Goal: Task Accomplishment & Management: Use online tool/utility

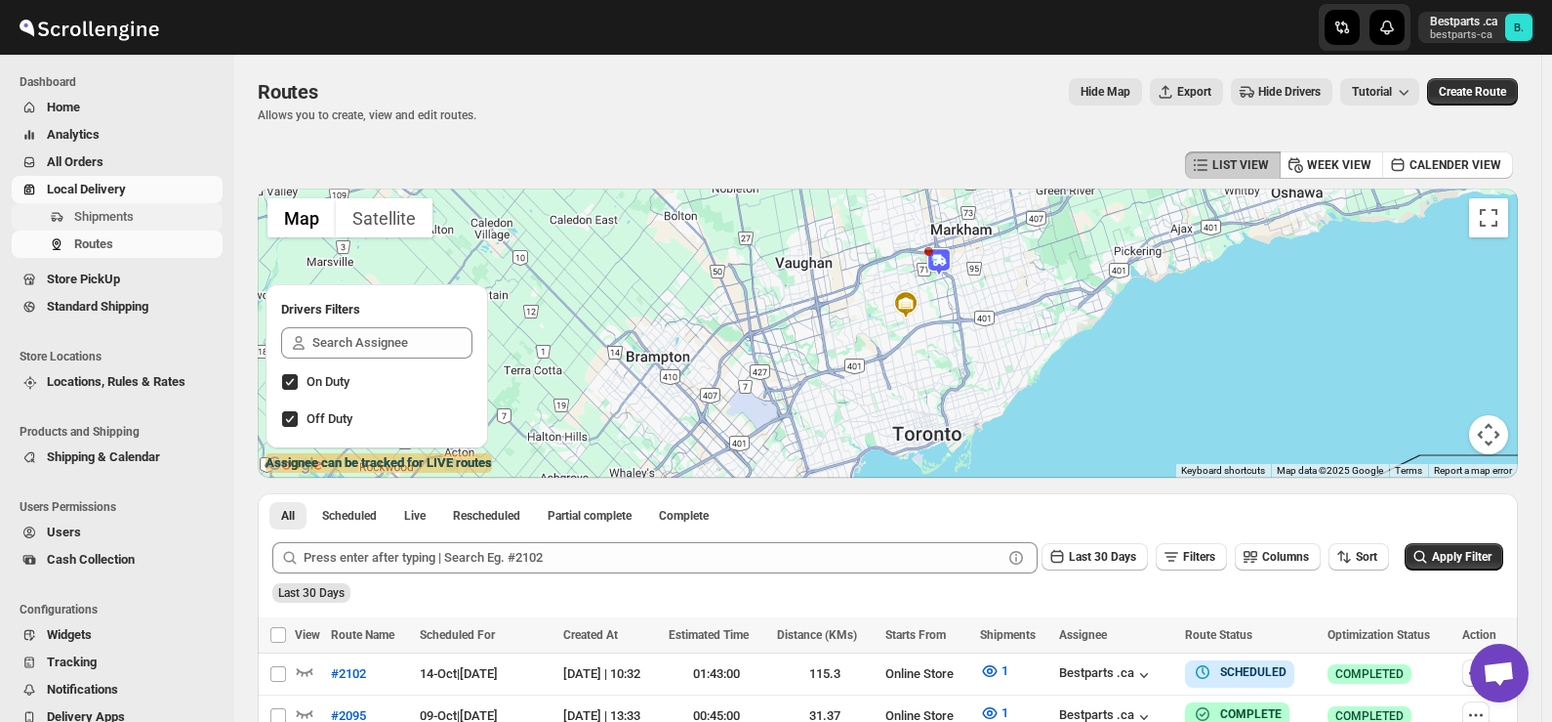
click at [108, 220] on span "Shipments" at bounding box center [104, 216] width 60 height 15
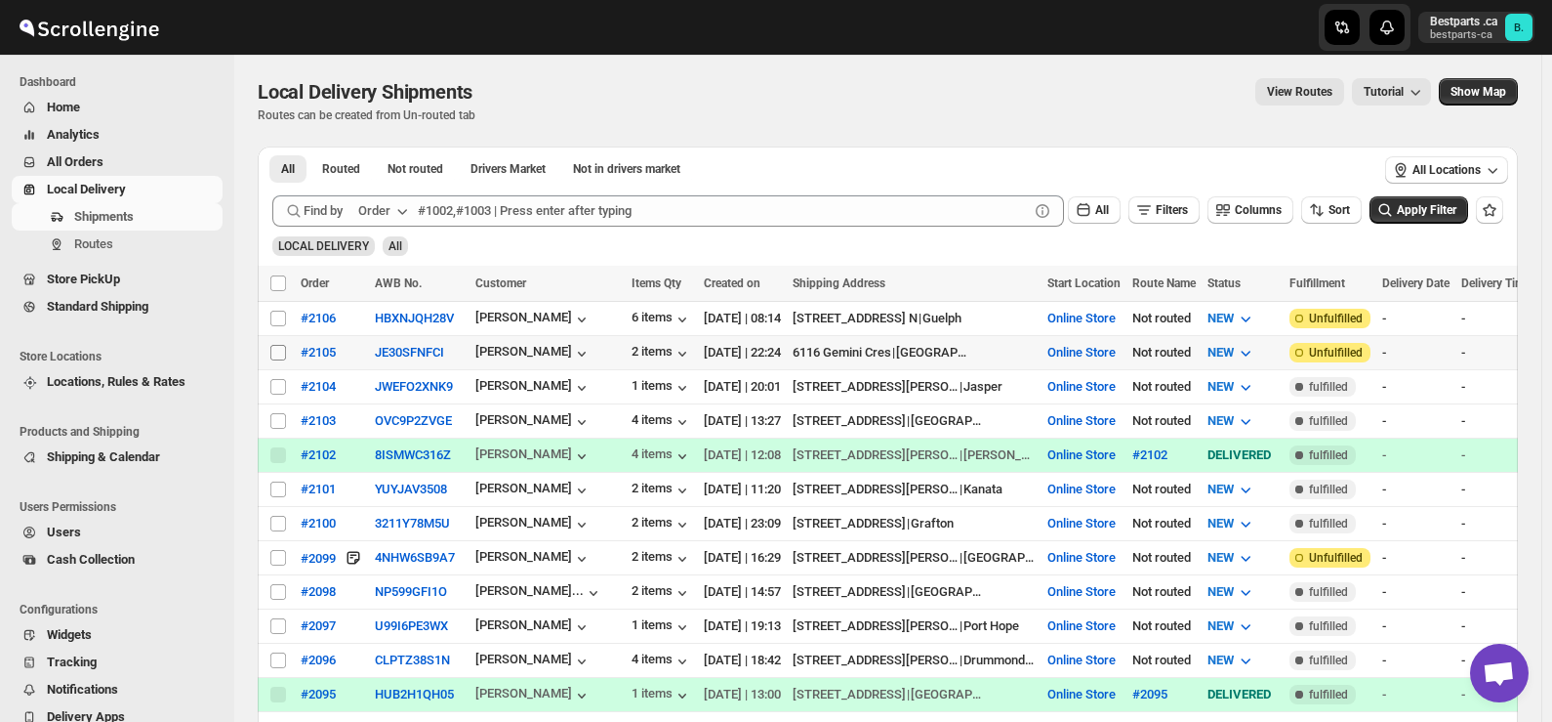
click at [277, 352] on input "Select shipment" at bounding box center [278, 353] width 16 height 16
checkbox input "true"
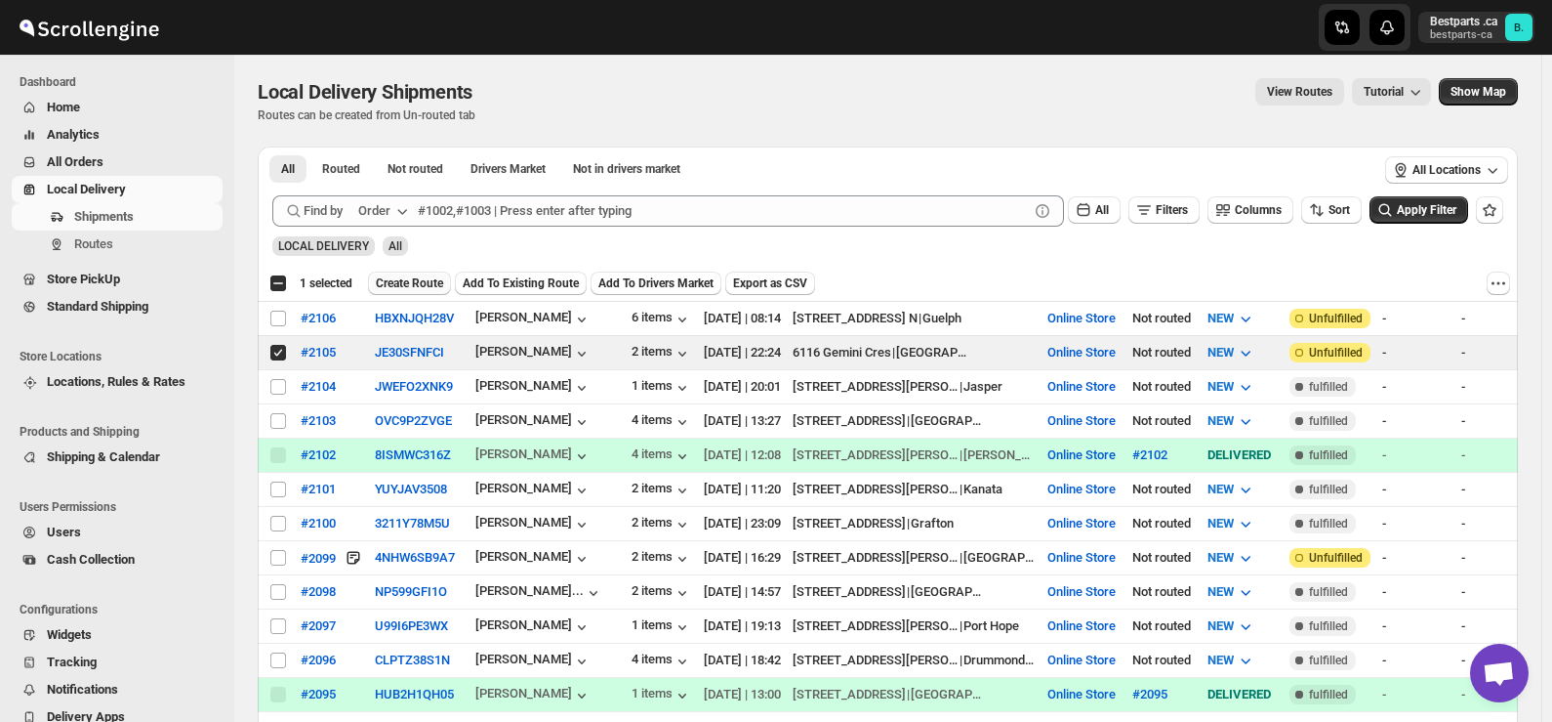
click at [414, 284] on span "Create Route" at bounding box center [409, 283] width 67 height 16
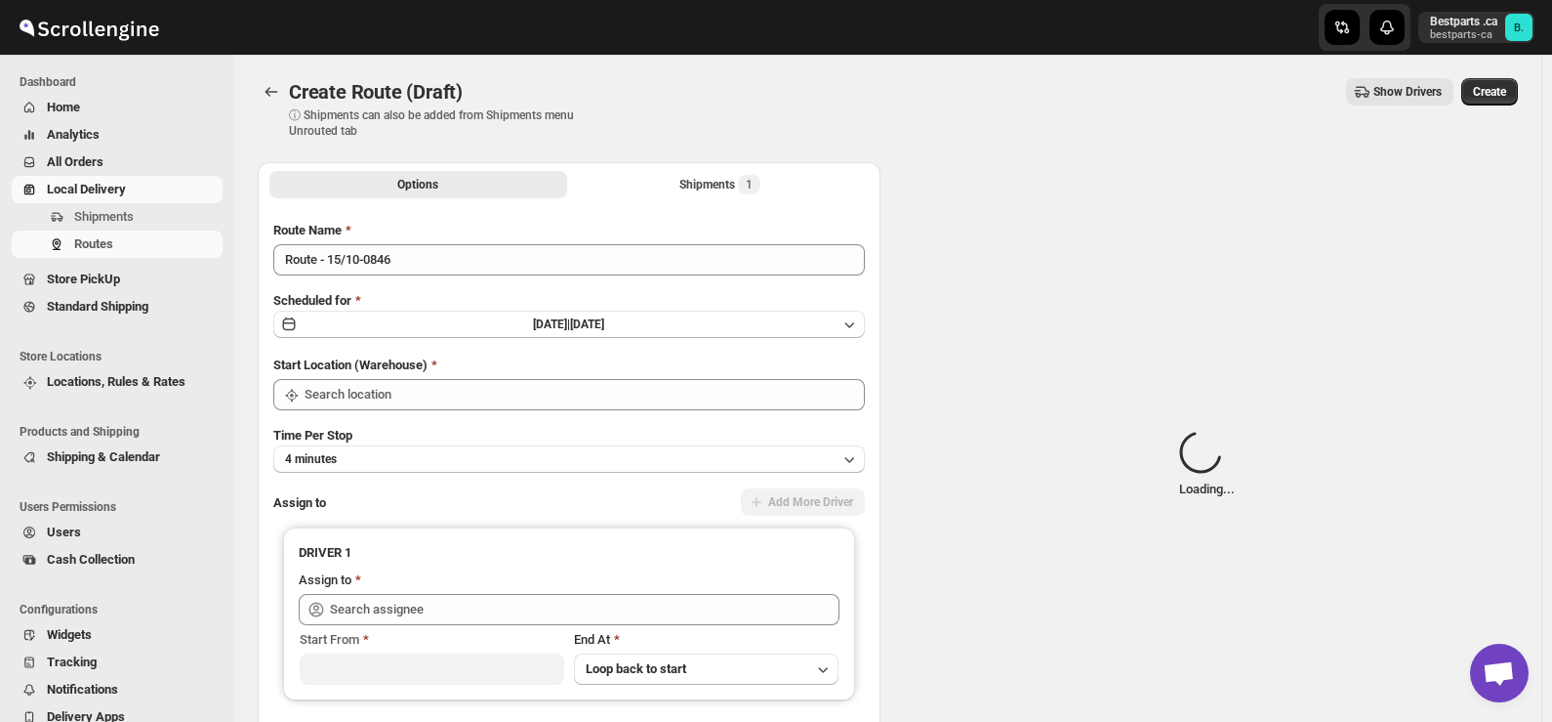
type input "Online Store"
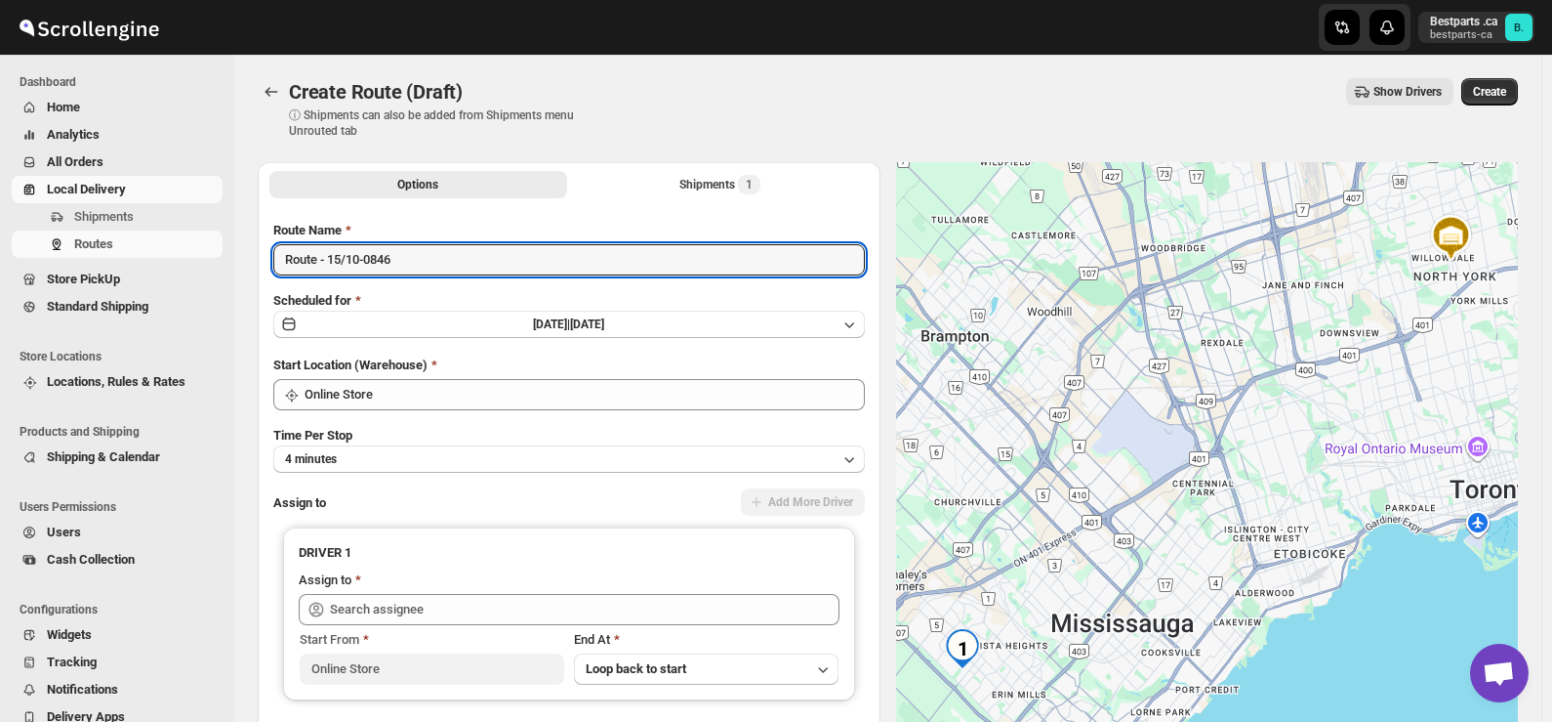
drag, startPoint x: 425, startPoint y: 268, endPoint x: 203, endPoint y: 263, distance: 221.7
click at [203, 263] on div "Skip to content Bestparts .ca bestparts-ca B. Dashboard Home Analytics All Orde…" at bounding box center [776, 461] width 1552 height 923
paste input "#2105 Incomplete Caution"
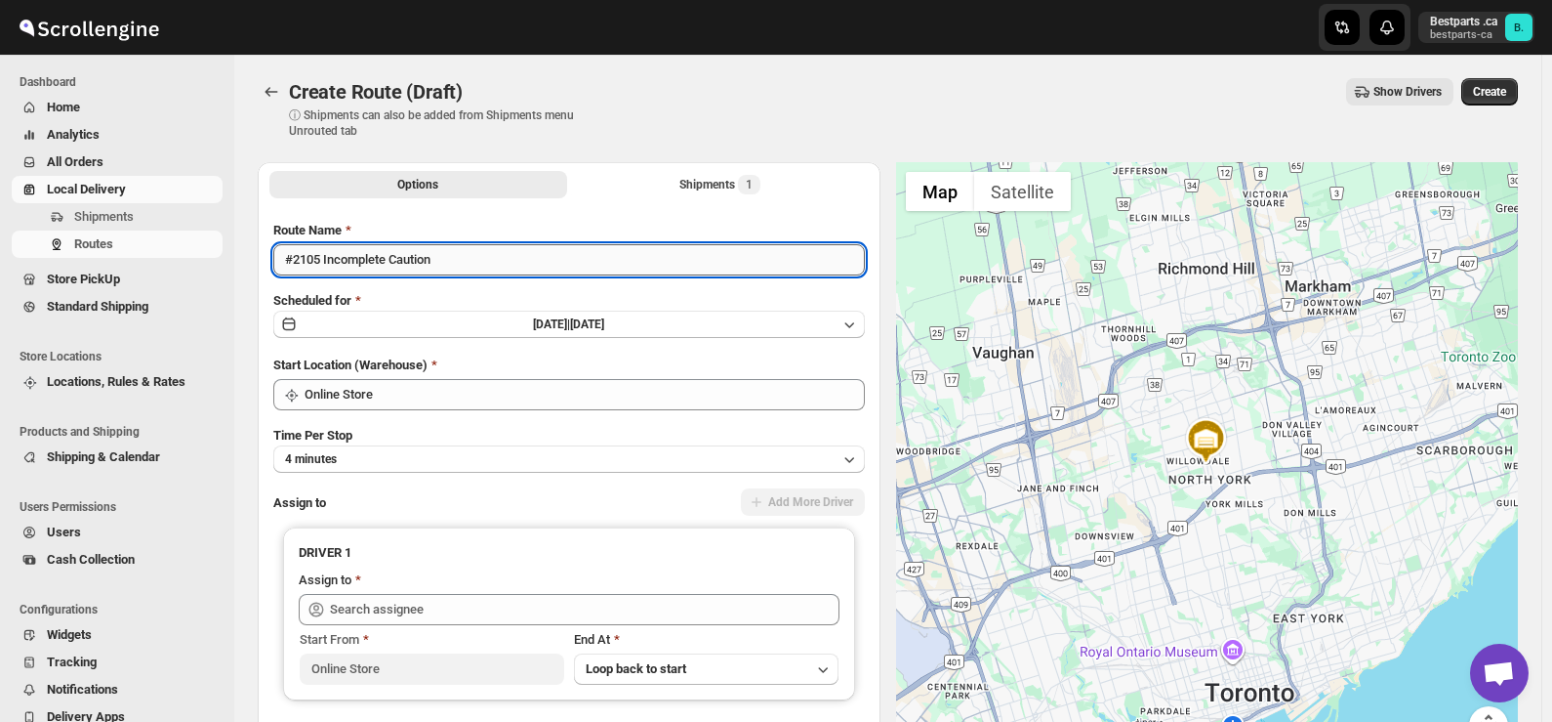
drag, startPoint x: 473, startPoint y: 263, endPoint x: 323, endPoint y: 259, distance: 149.4
click at [323, 259] on input "#2105 Incomplete Caution" at bounding box center [569, 259] width 592 height 31
type input "#2105"
click at [503, 311] on button "[DATE] | [DATE]" at bounding box center [569, 323] width 592 height 27
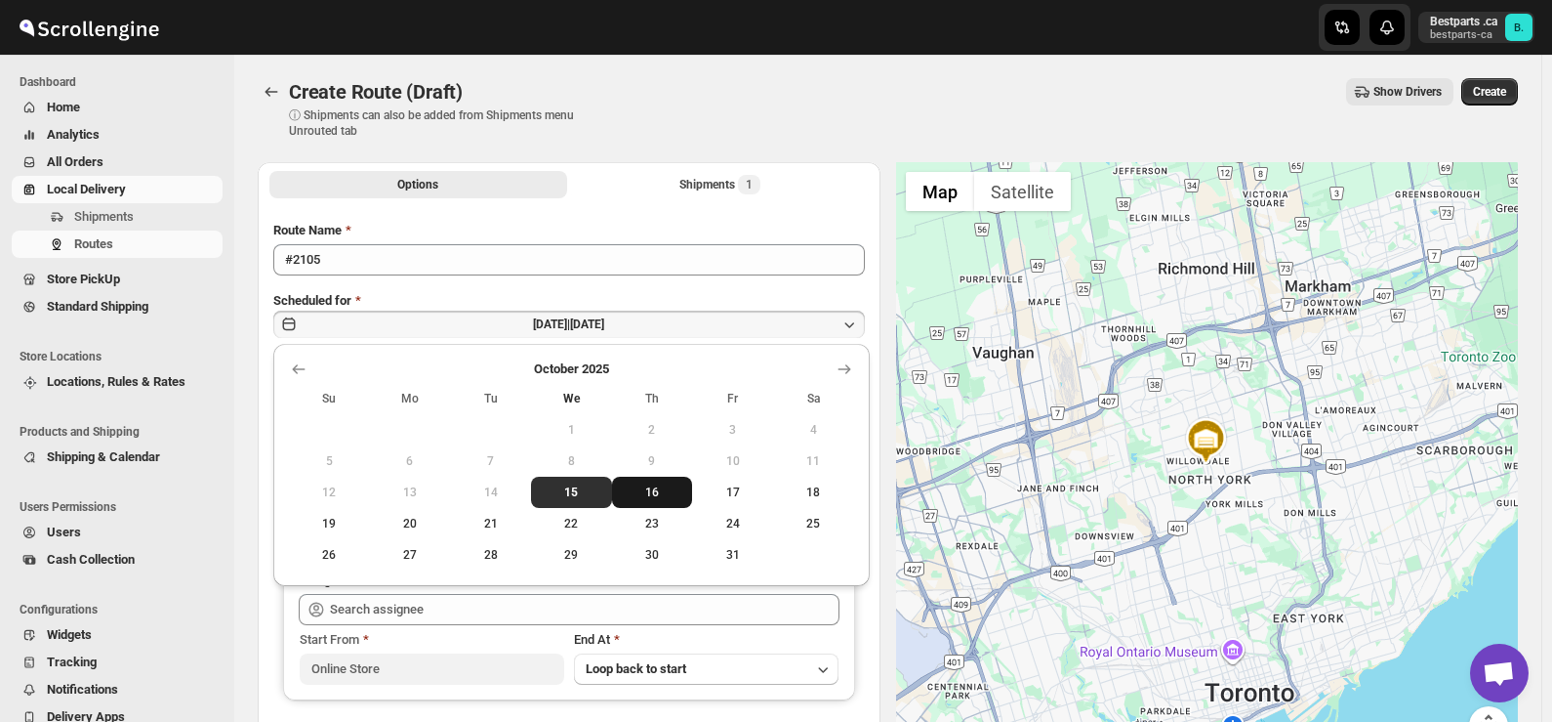
click at [643, 495] on span "16" at bounding box center [652, 492] width 65 height 16
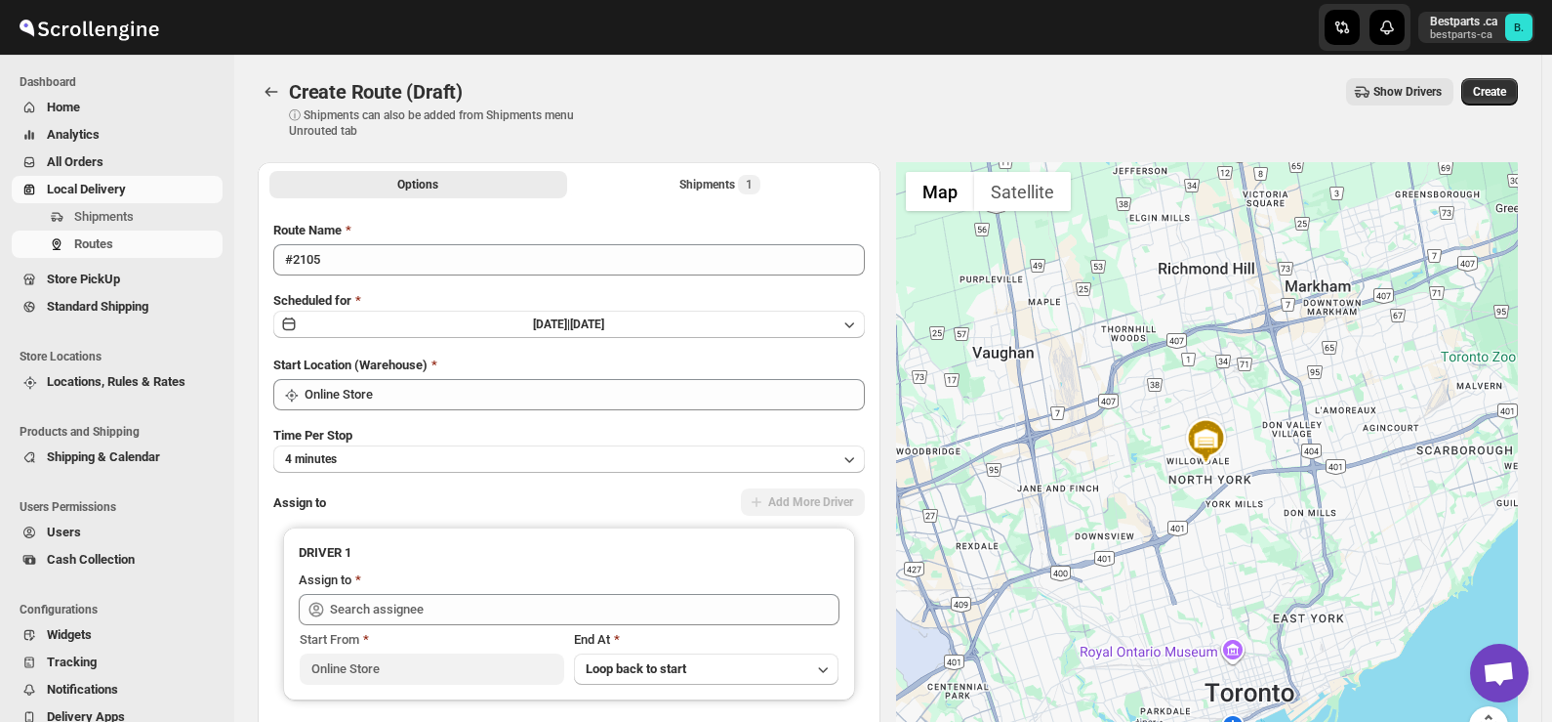
click at [600, 128] on div "Create Route (Draft) ⓘ Shipments can also be added from Shipments menu Unrouted…" at bounding box center [888, 108] width 1260 height 61
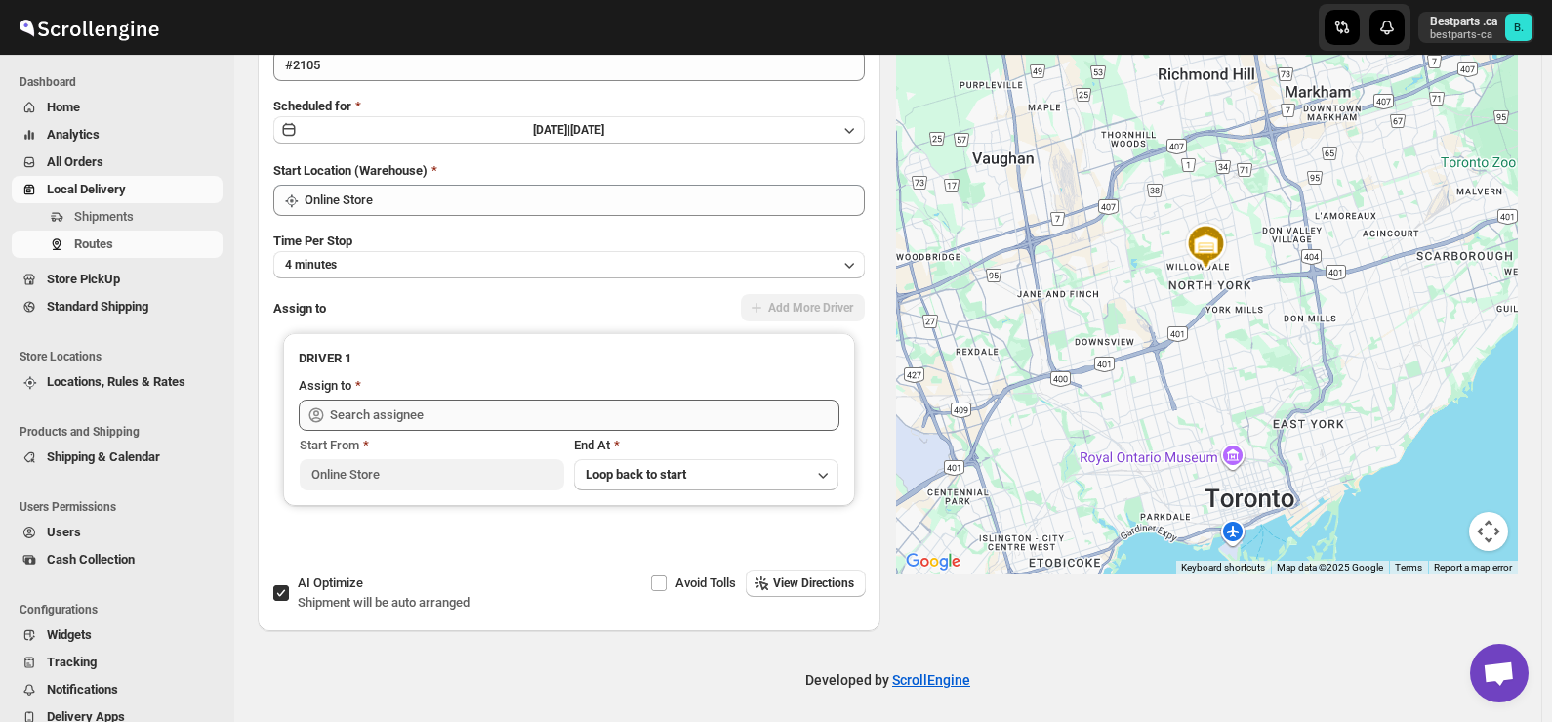
scroll to position [195, 0]
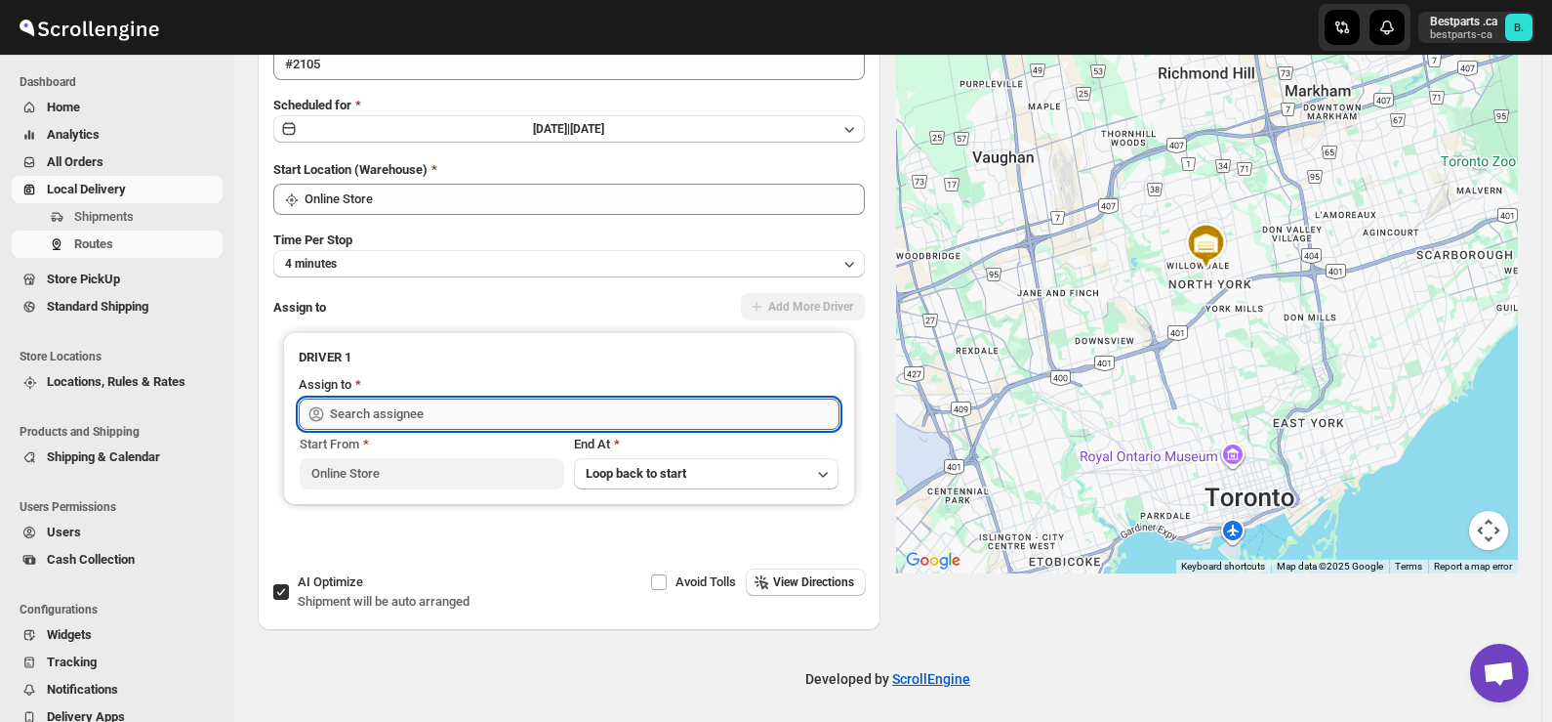
click at [510, 407] on input "text" at bounding box center [585, 413] width 510 height 31
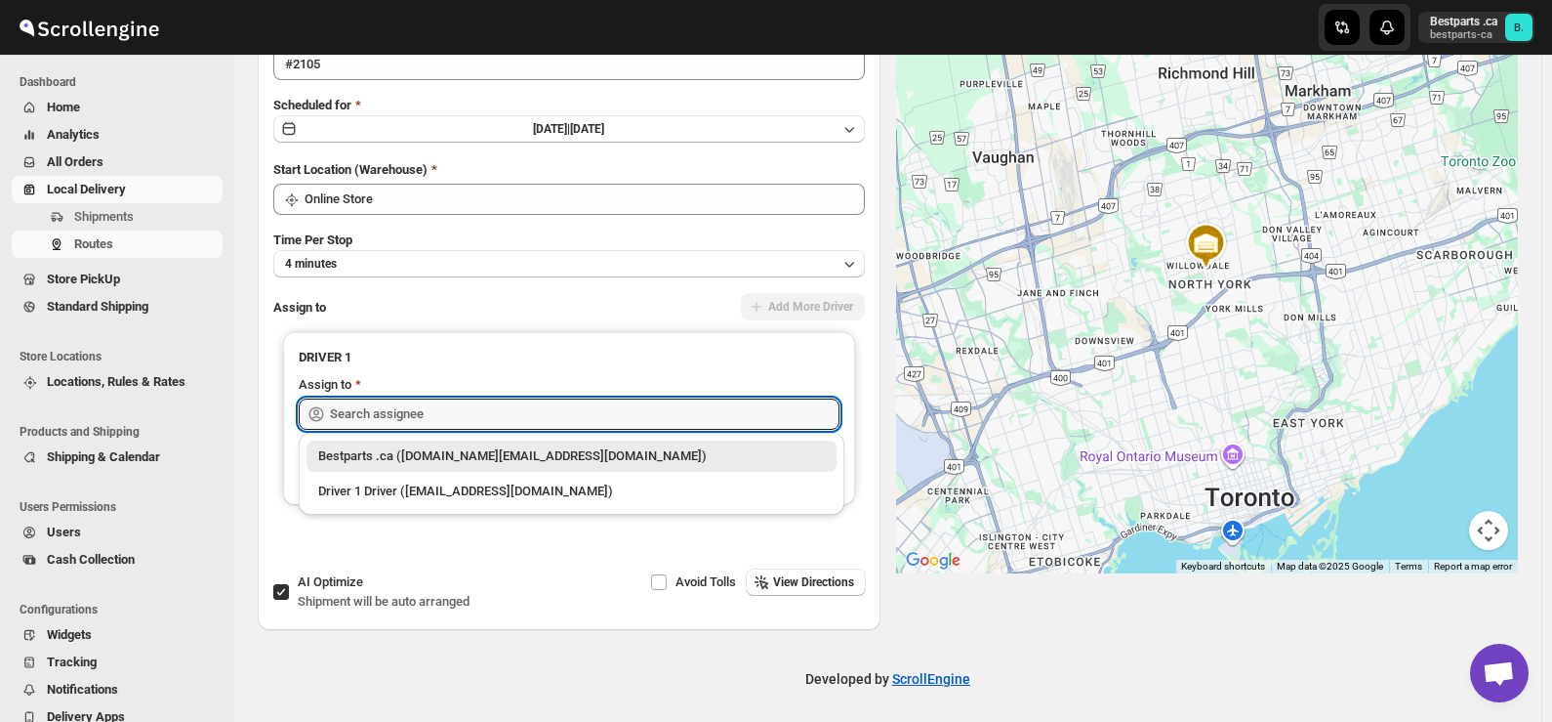
click at [463, 459] on div "Bestparts .ca ([DOMAIN_NAME][EMAIL_ADDRESS][DOMAIN_NAME])" at bounding box center [571, 456] width 507 height 20
type input "Bestparts .ca ([DOMAIN_NAME][EMAIL_ADDRESS][DOMAIN_NAME])"
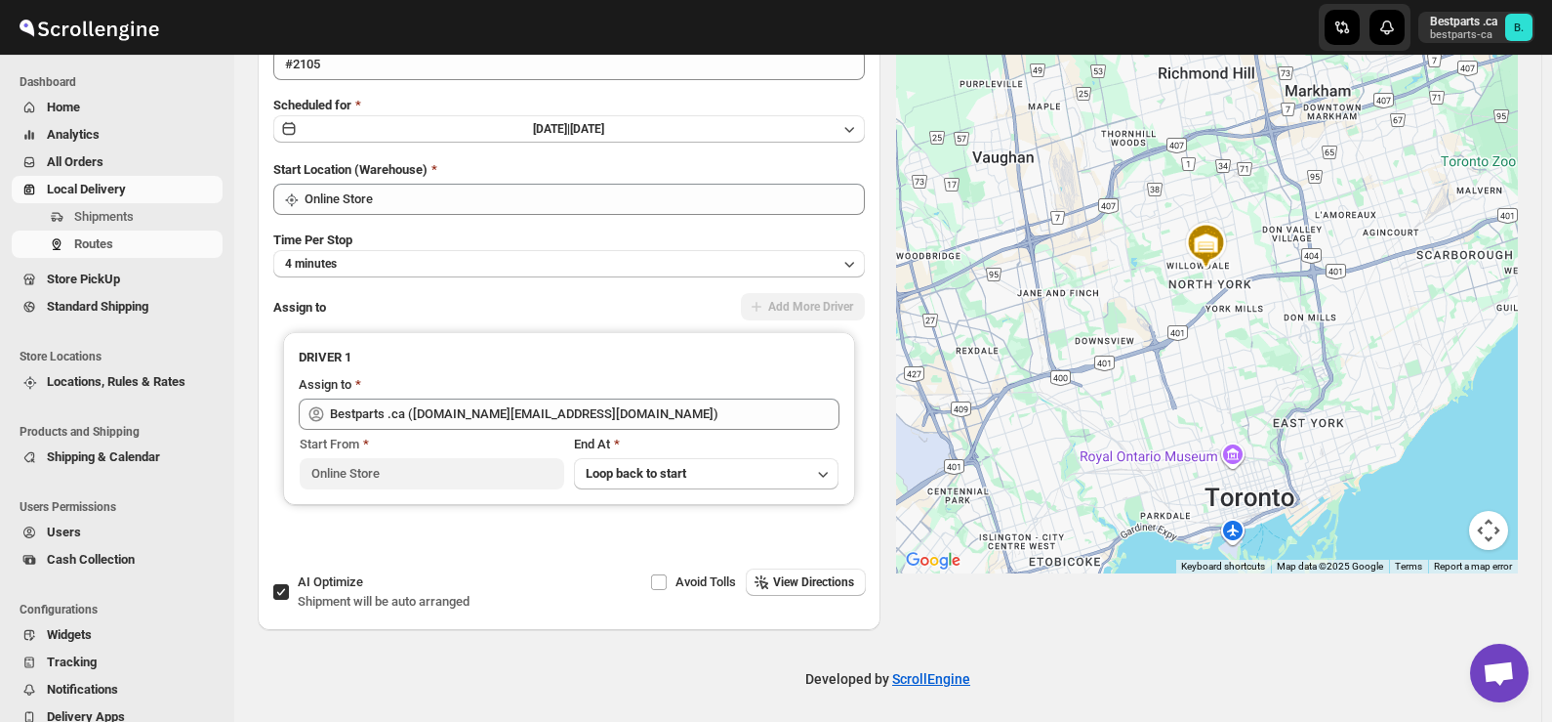
click at [1094, 618] on div "Options Shipments 1 More views Options Shipments 1 More views Route Name #2105 …" at bounding box center [880, 290] width 1276 height 679
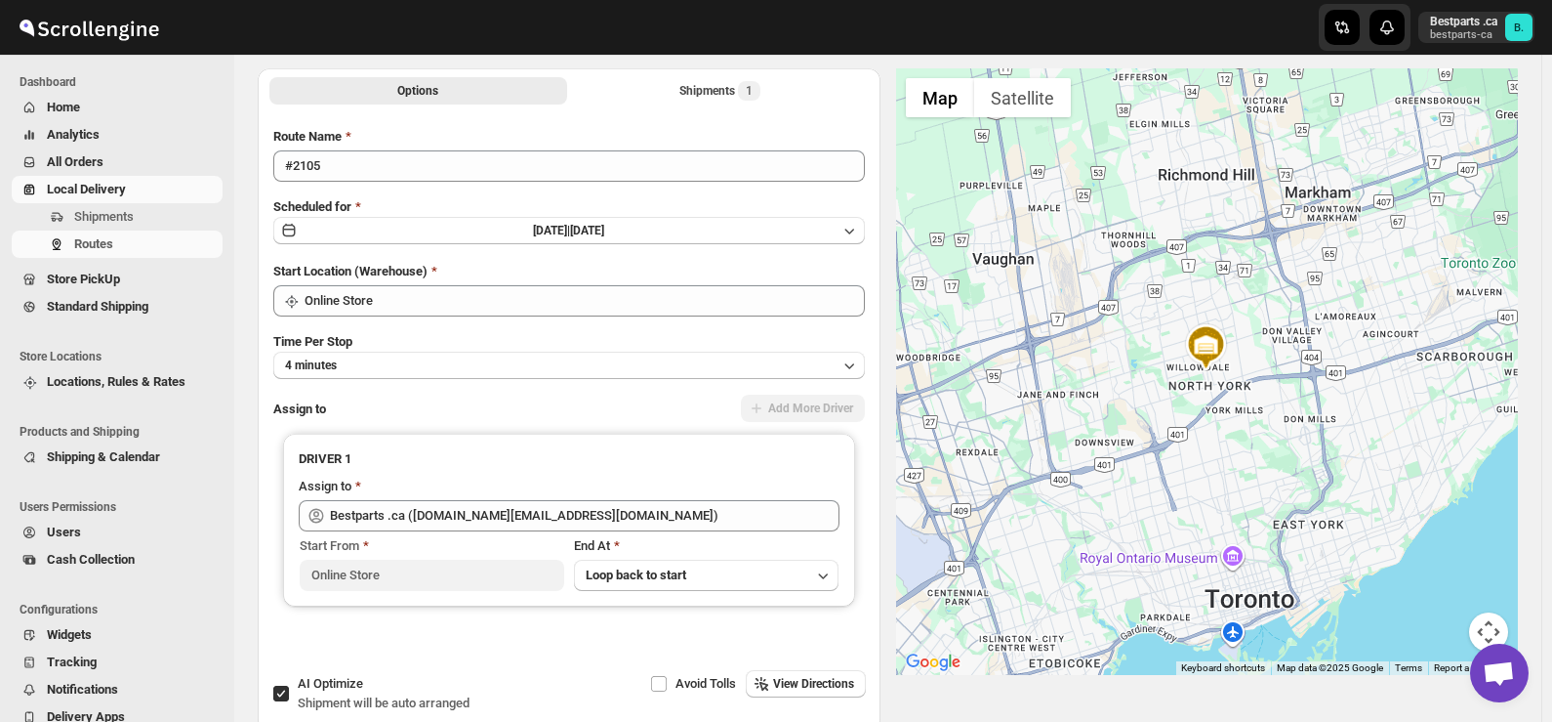
scroll to position [0, 0]
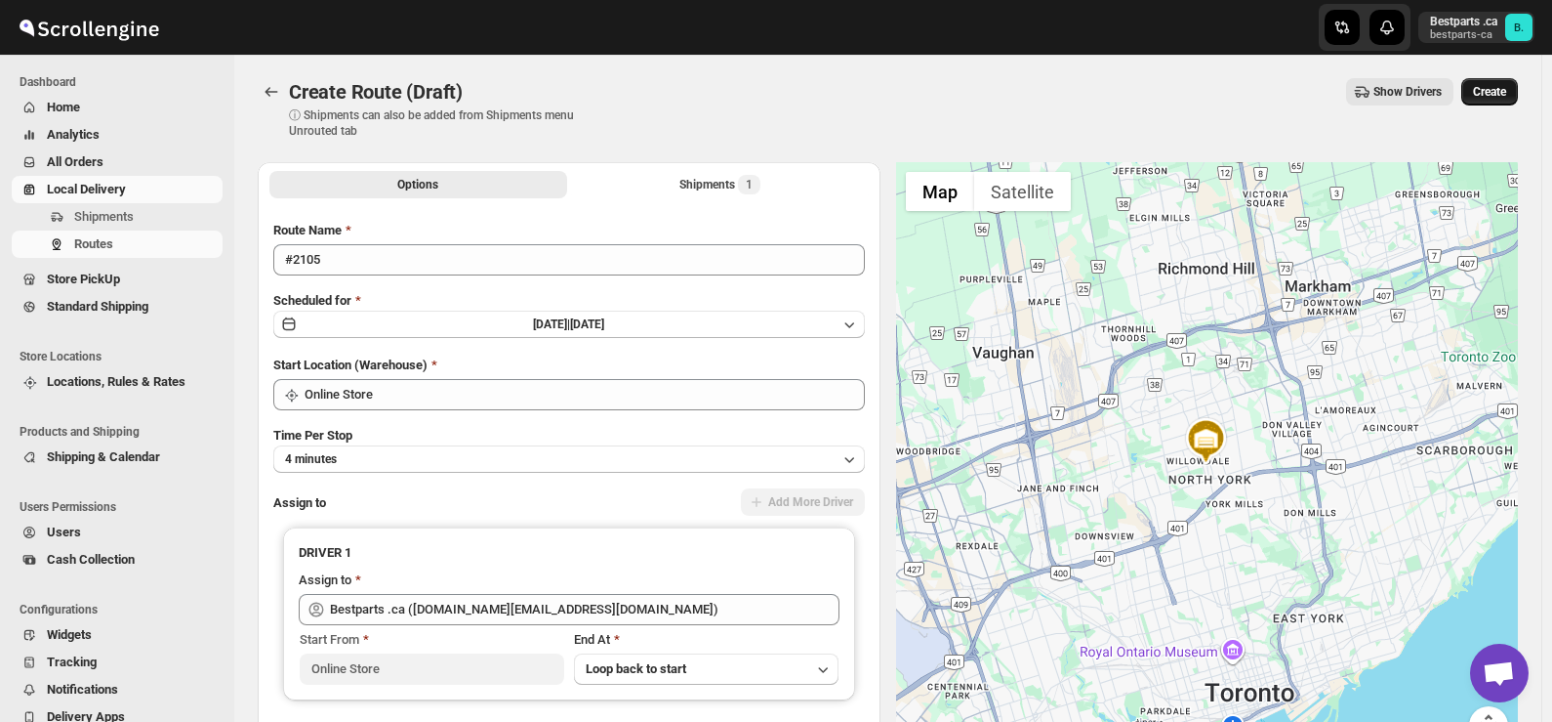
click at [1500, 102] on button "Create" at bounding box center [1490, 91] width 57 height 27
